Goal: Task Accomplishment & Management: Use online tool/utility

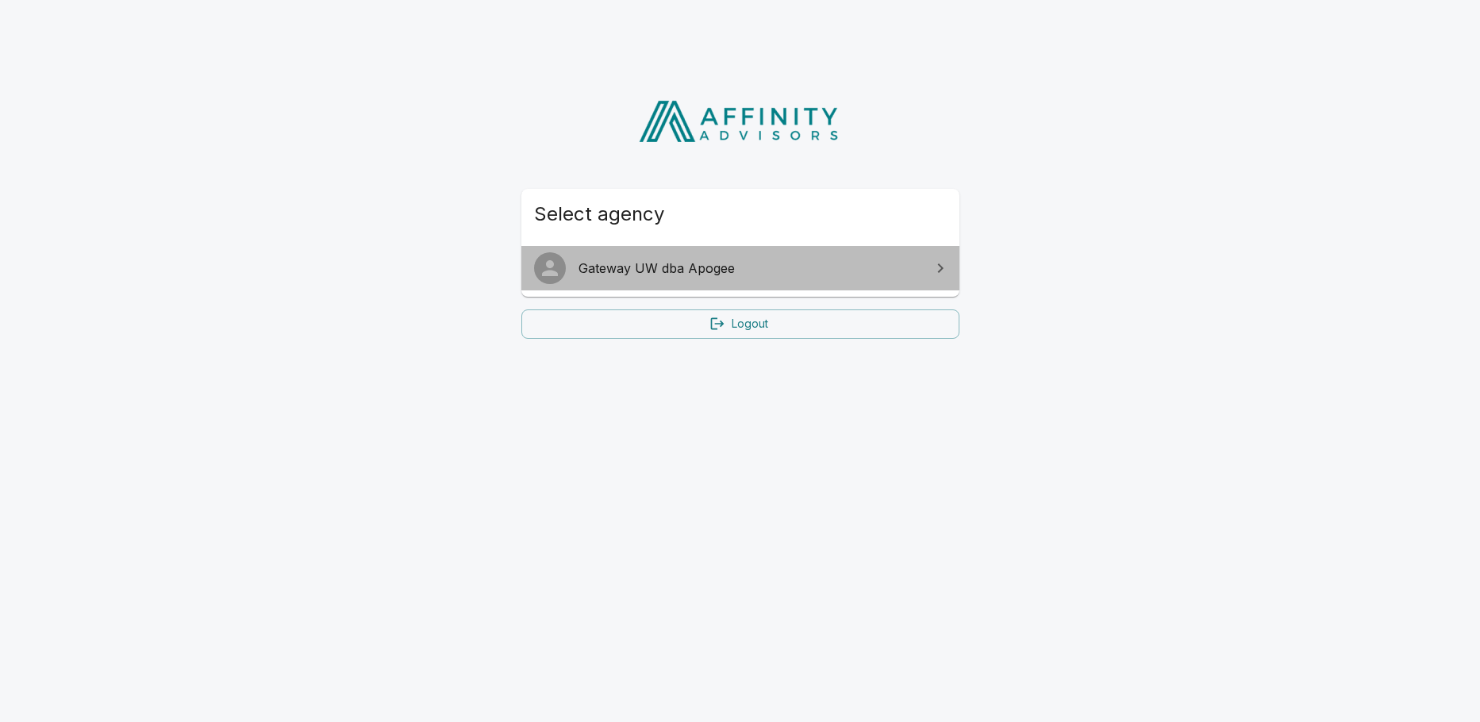
click at [665, 272] on span "Gateway UW dba Apogee" at bounding box center [750, 268] width 343 height 19
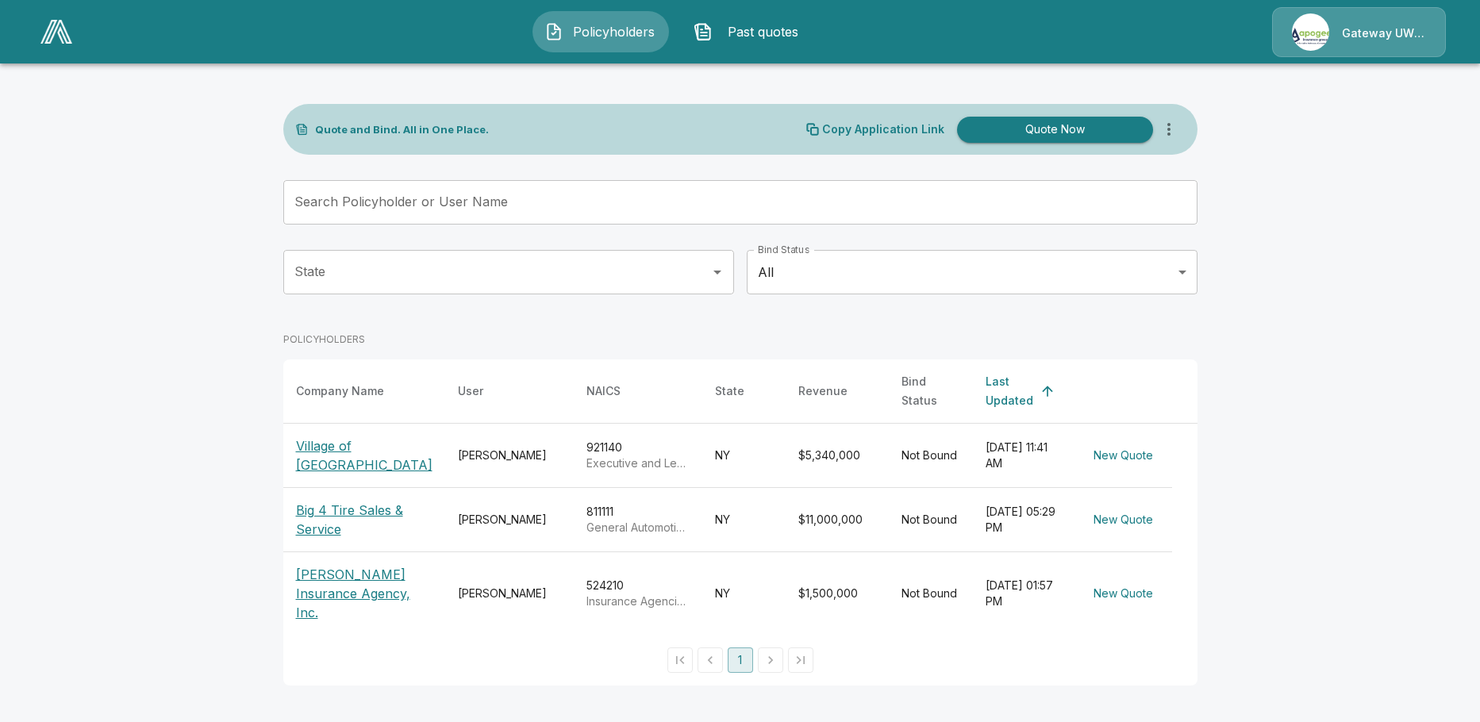
click at [352, 501] on p "Big 4 Tire Sales & Service" at bounding box center [364, 520] width 137 height 38
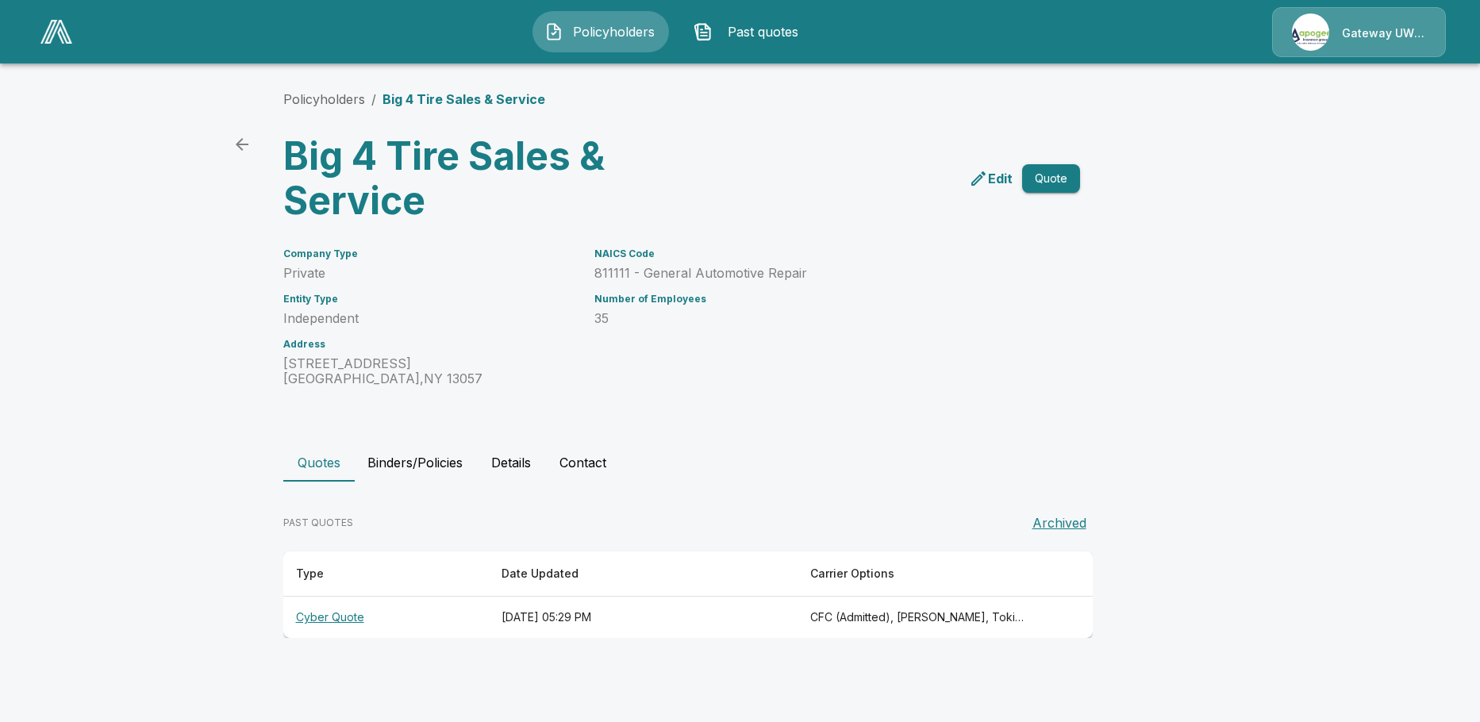
click at [330, 619] on th "Cyber Quote" at bounding box center [386, 618] width 206 height 42
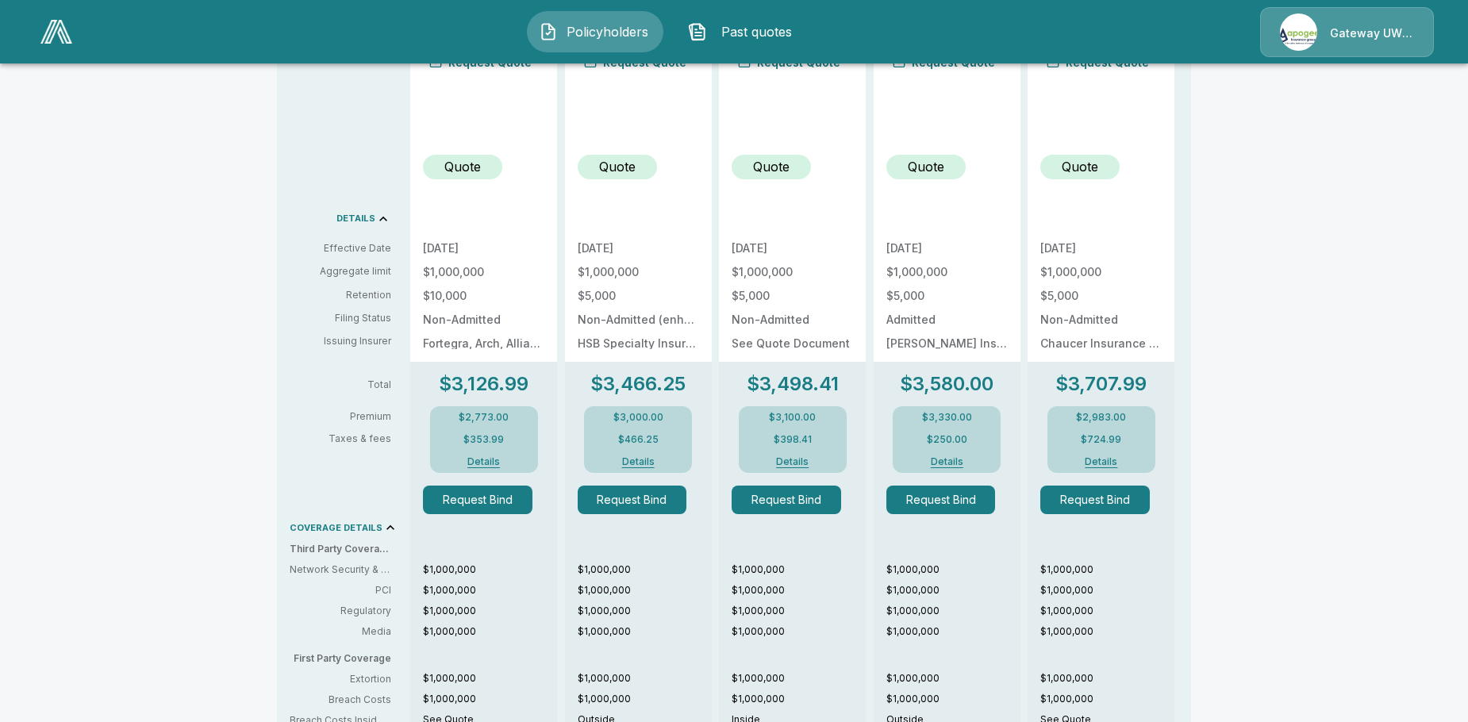
scroll to position [476, 0]
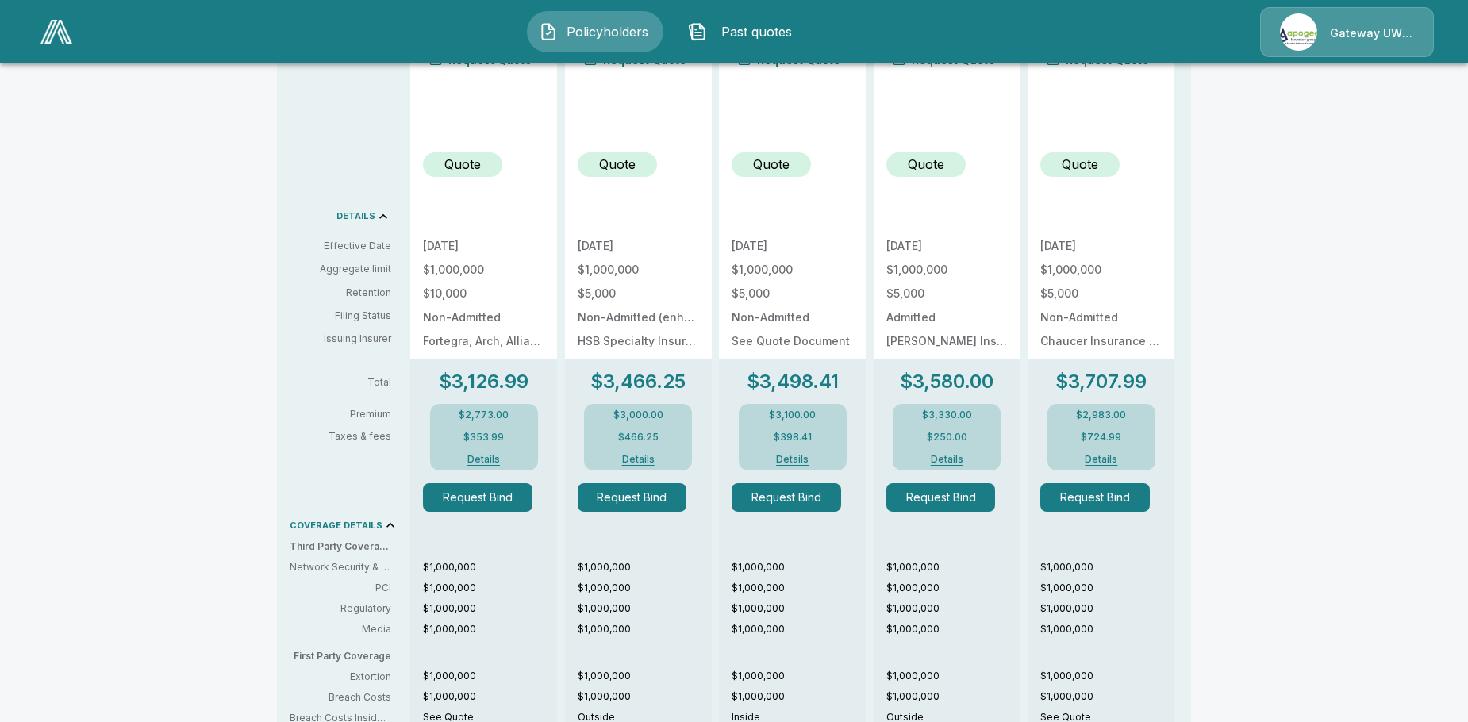
click at [490, 457] on button "Details" at bounding box center [483, 460] width 63 height 10
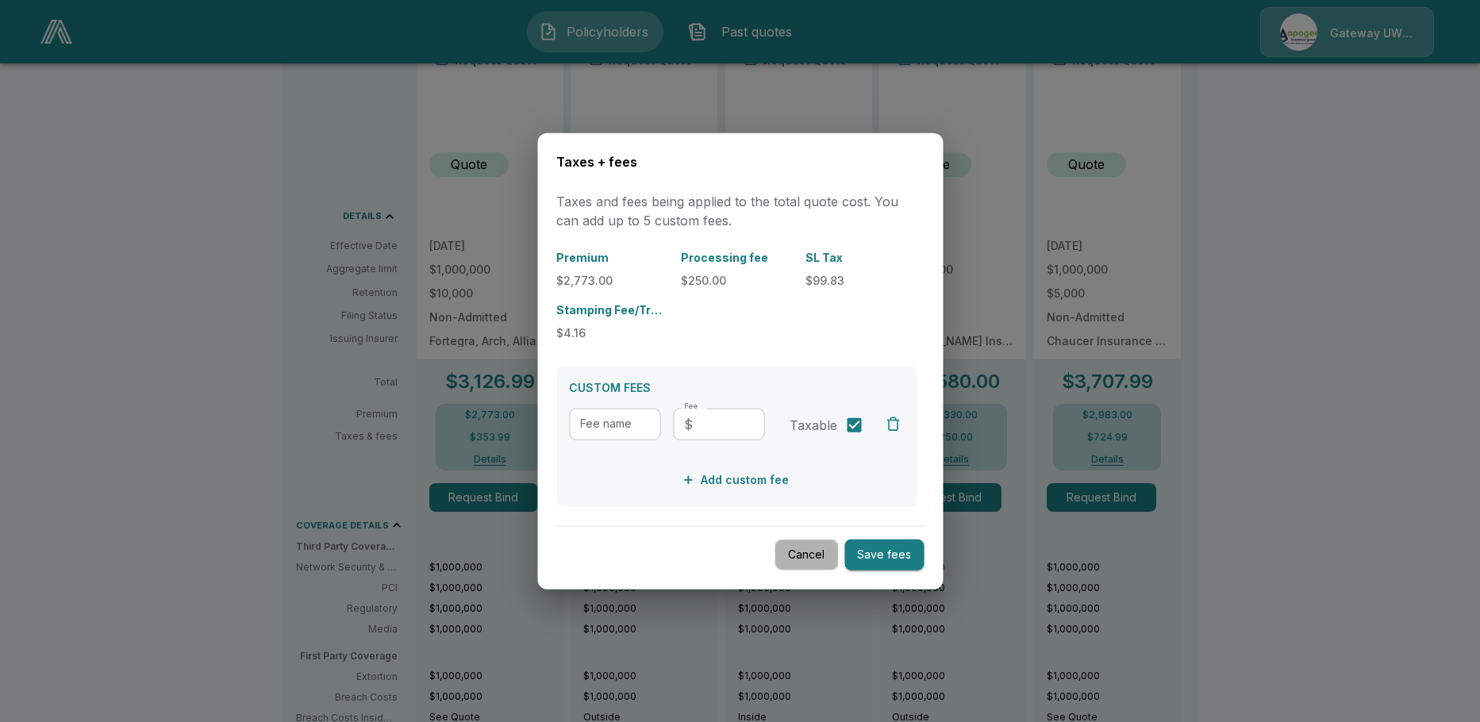
click at [808, 560] on button "Cancel" at bounding box center [806, 555] width 63 height 31
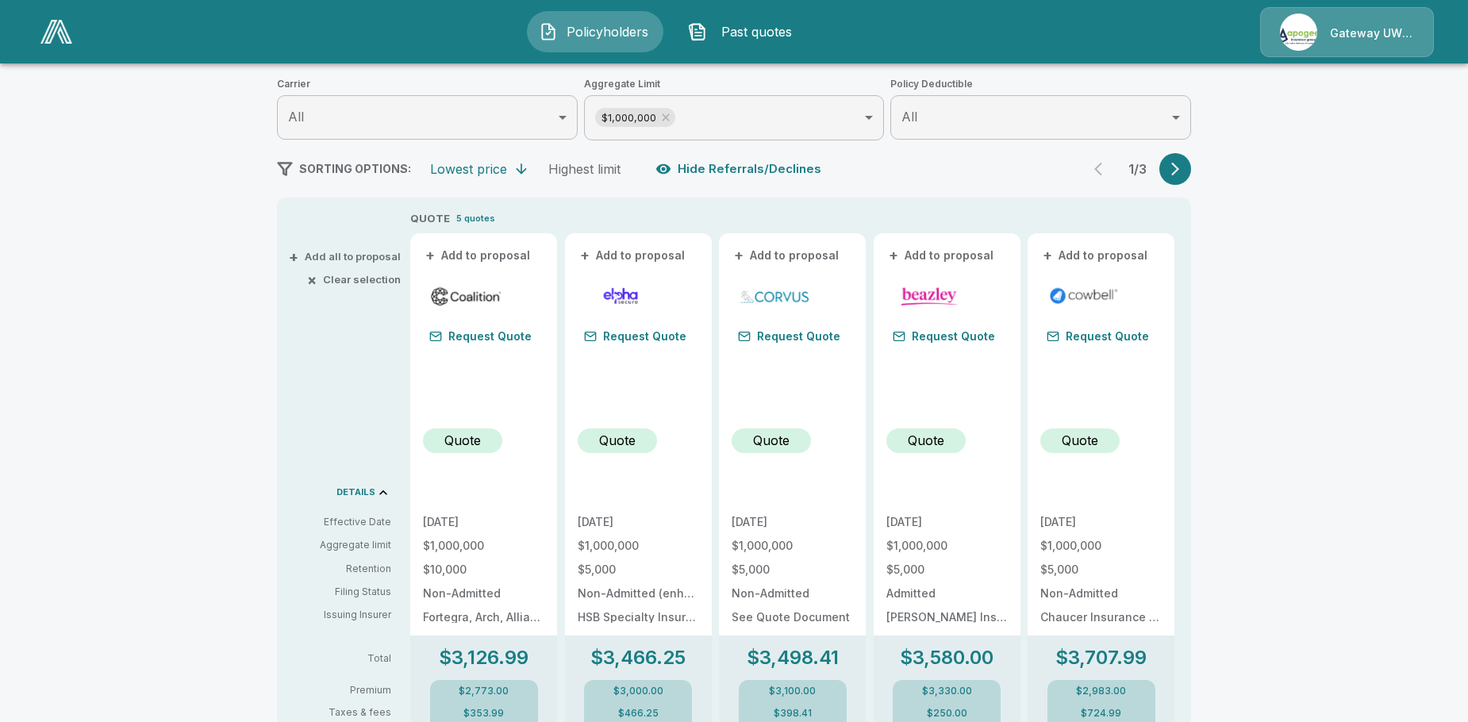
scroll to position [159, 0]
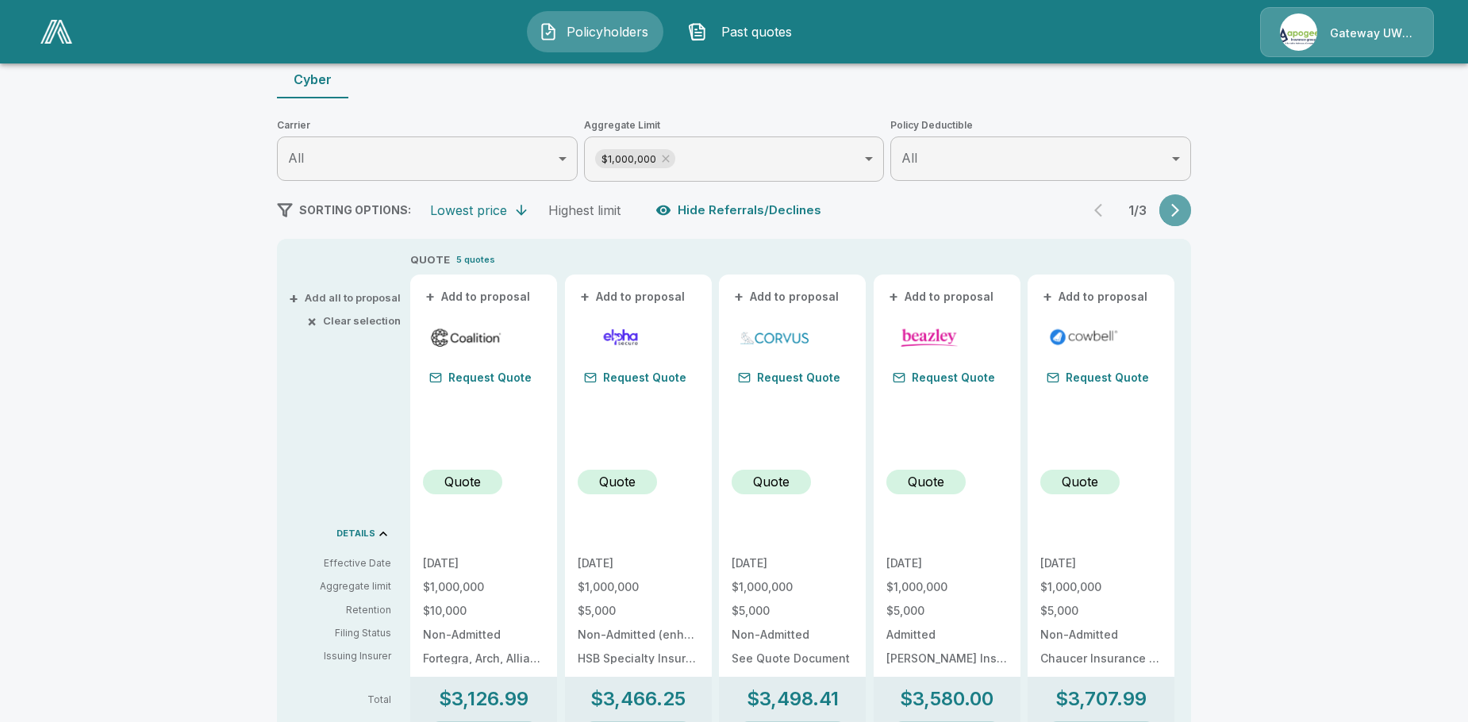
click at [1183, 202] on icon "button" at bounding box center [1176, 210] width 16 height 16
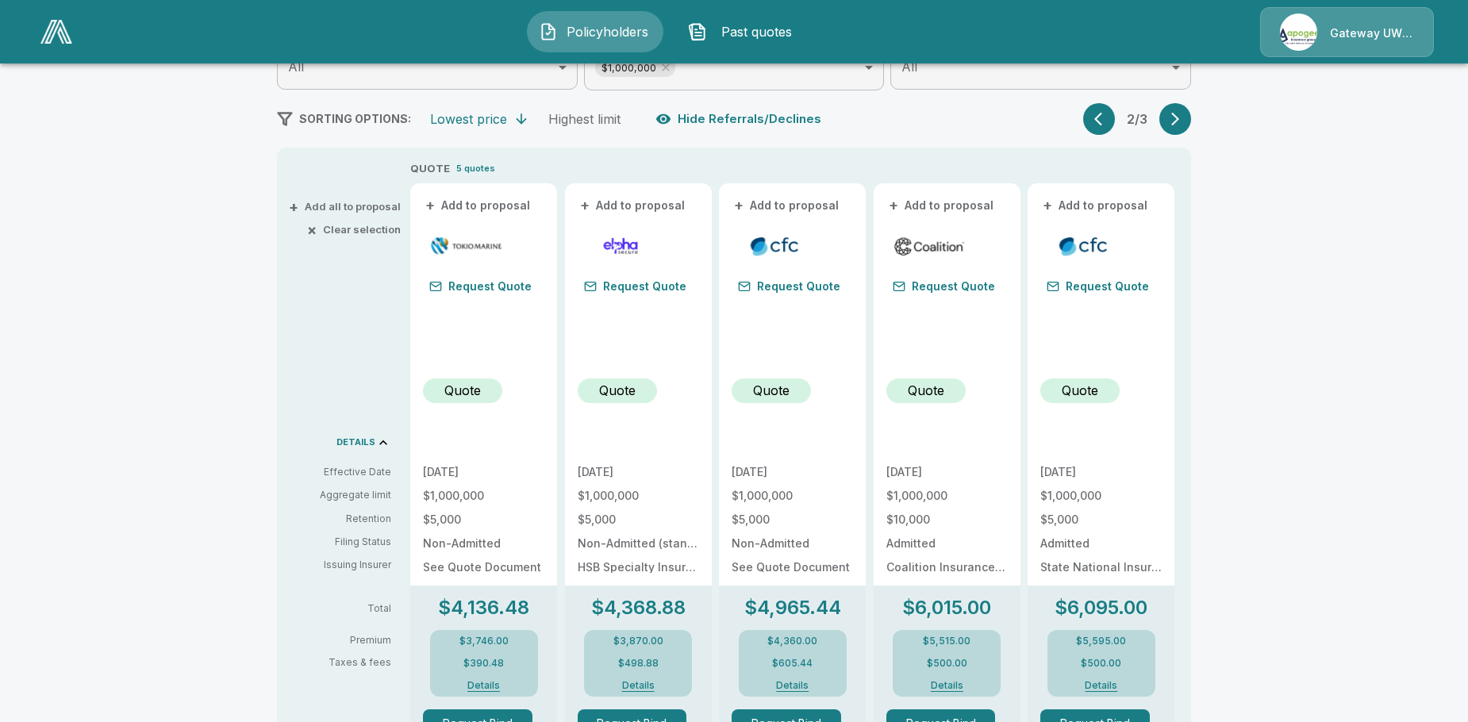
scroll to position [238, 0]
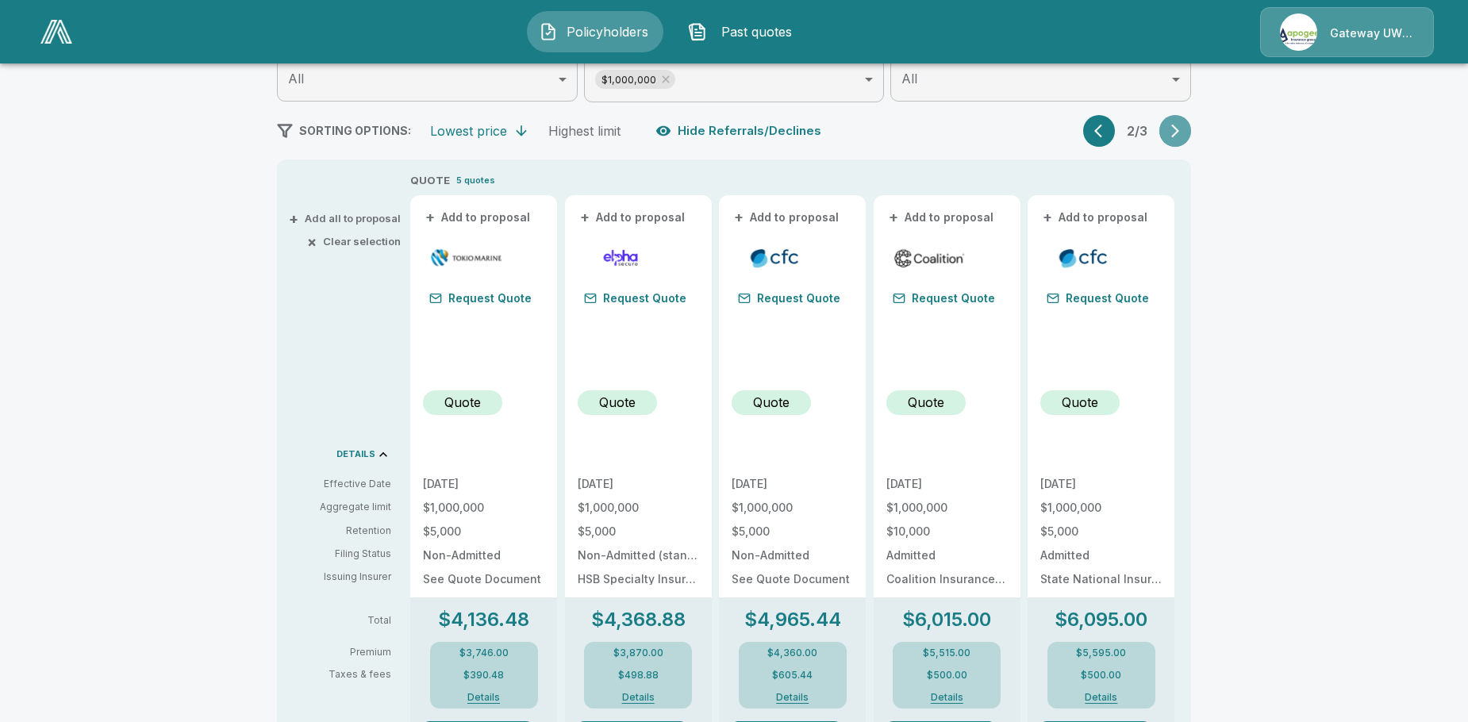
click at [1183, 131] on icon "button" at bounding box center [1176, 131] width 16 height 16
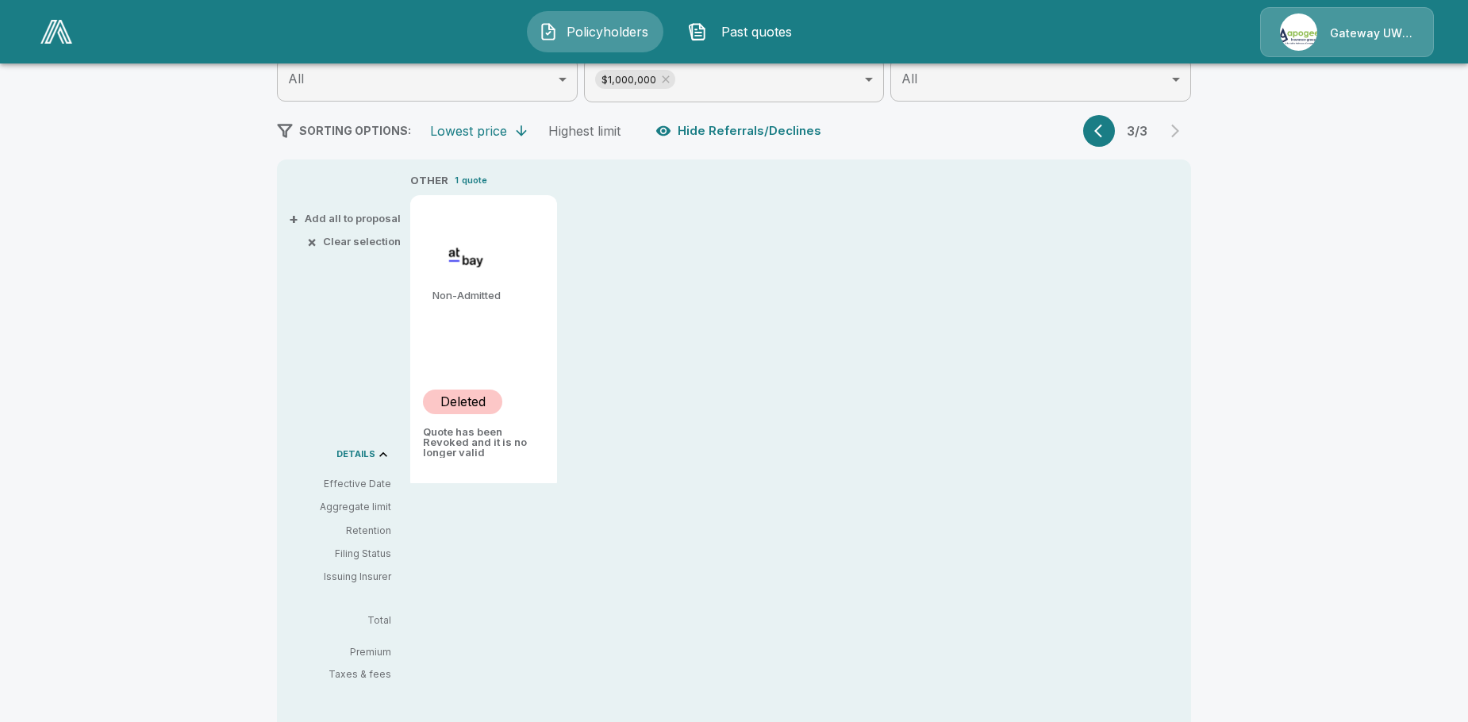
click at [1094, 127] on button "button" at bounding box center [1099, 131] width 32 height 32
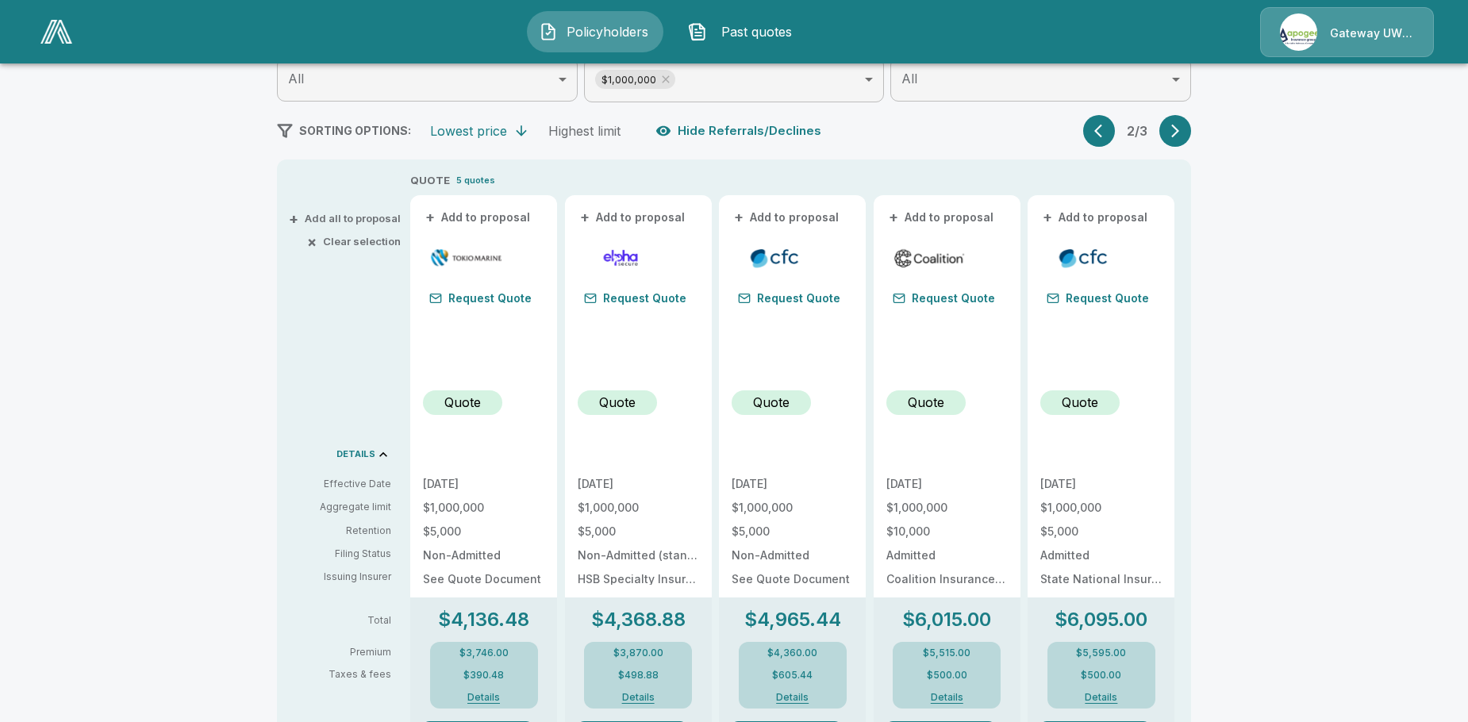
click at [1094, 127] on button "button" at bounding box center [1099, 131] width 32 height 32
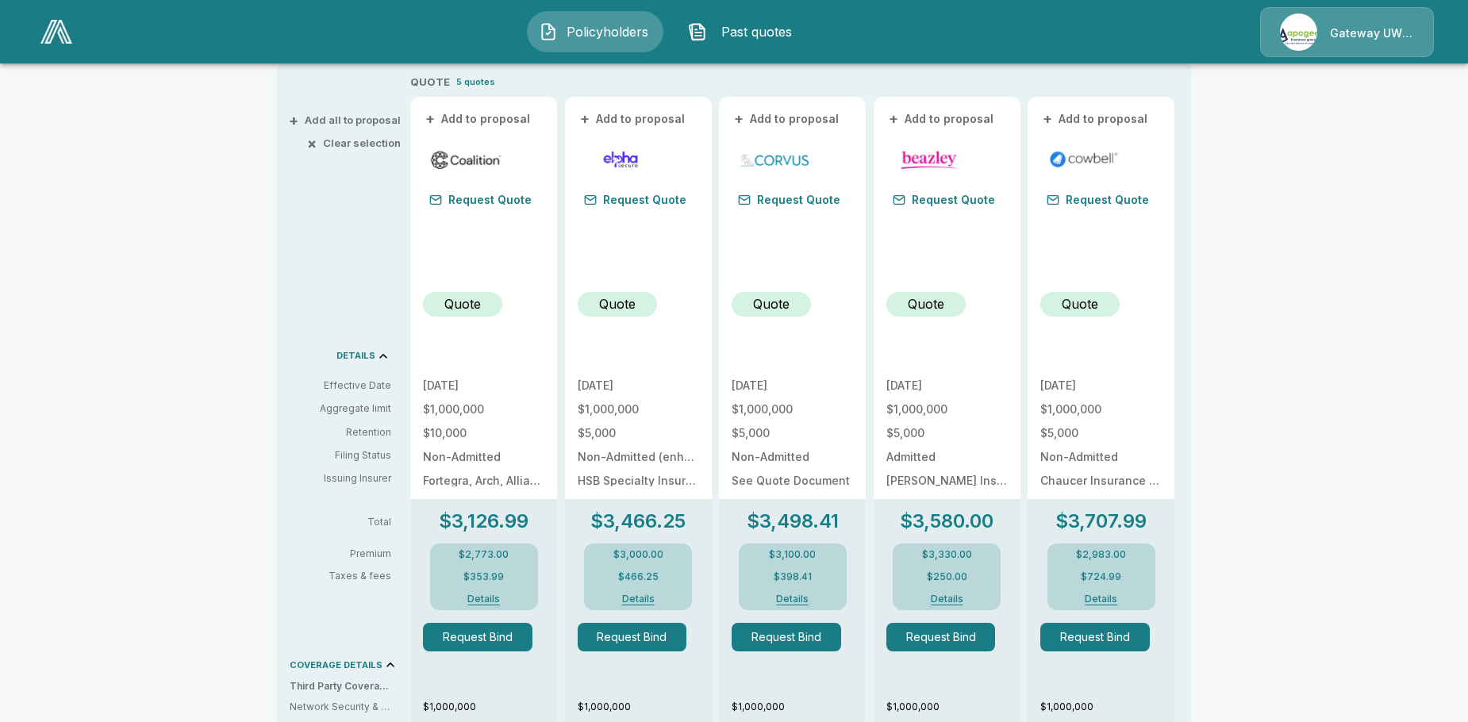
scroll to position [308, 0]
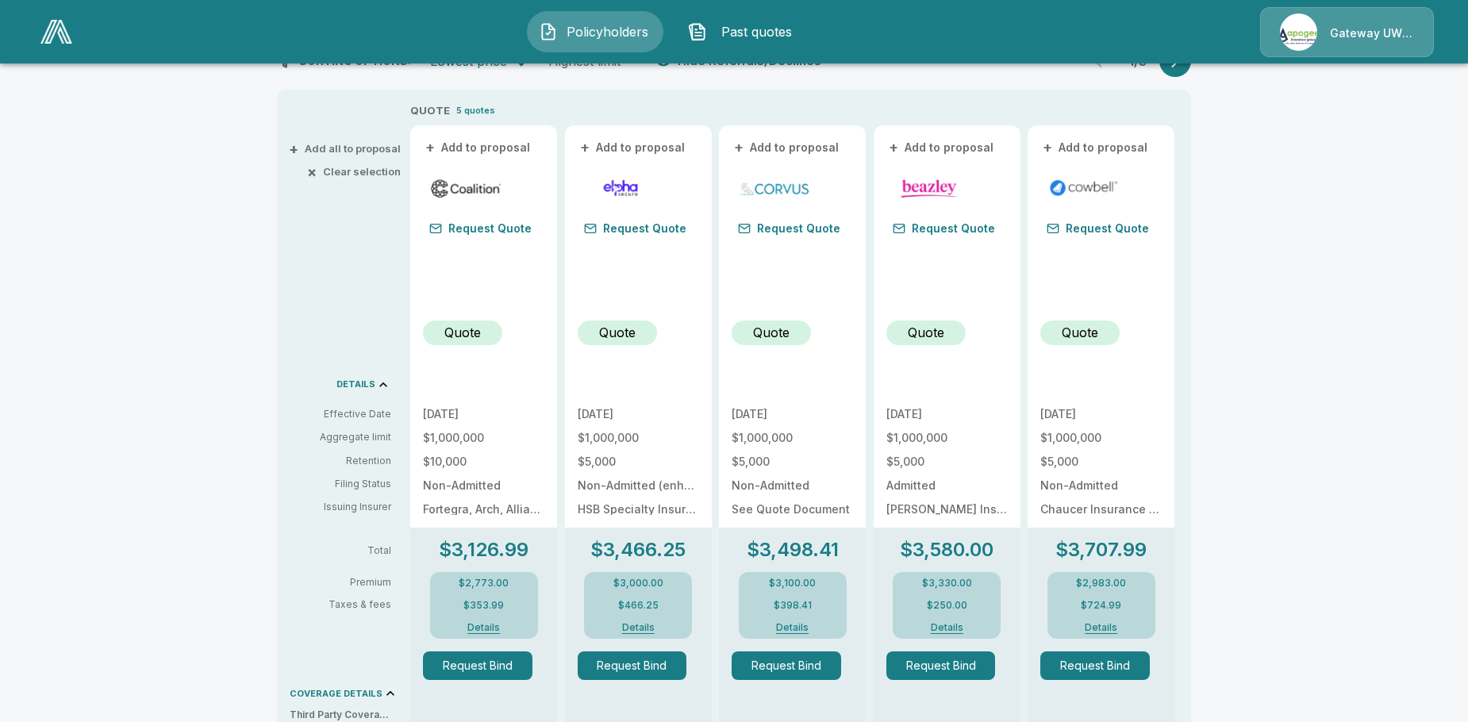
click at [470, 339] on p "Quote" at bounding box center [462, 332] width 37 height 19
click at [470, 228] on button "Request Quote" at bounding box center [480, 228] width 115 height 22
click at [954, 229] on button "Request Quote" at bounding box center [944, 228] width 115 height 22
click at [931, 227] on button "Request Quote" at bounding box center [944, 228] width 115 height 22
